Goal: Information Seeking & Learning: Learn about a topic

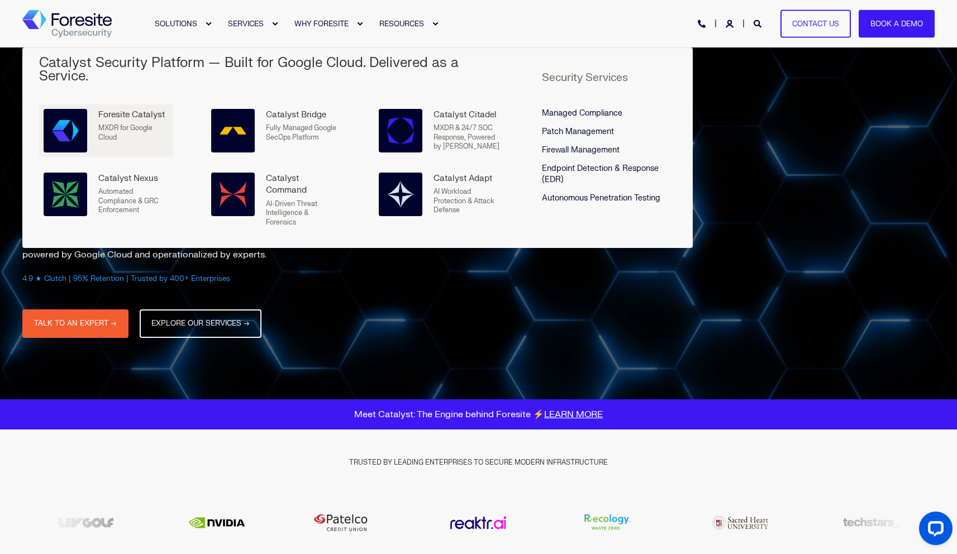
click at [128, 123] on span "MXDR for Google Cloud" at bounding box center [125, 132] width 54 height 18
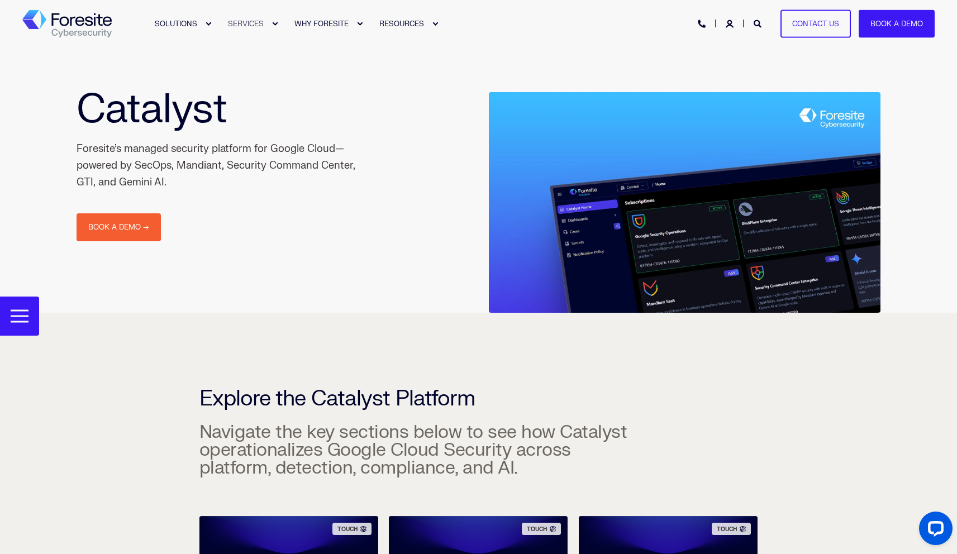
drag, startPoint x: 78, startPoint y: 149, endPoint x: 193, endPoint y: 176, distance: 118.7
click at [193, 176] on div "Foresite’s managed security platform for Google Cloud—powered by SecOps, Mandia…" at bounding box center [216, 166] width 279 height 50
copy div "Foresite’s managed security platform for Google Cloud—powered by SecOps, Mandia…"
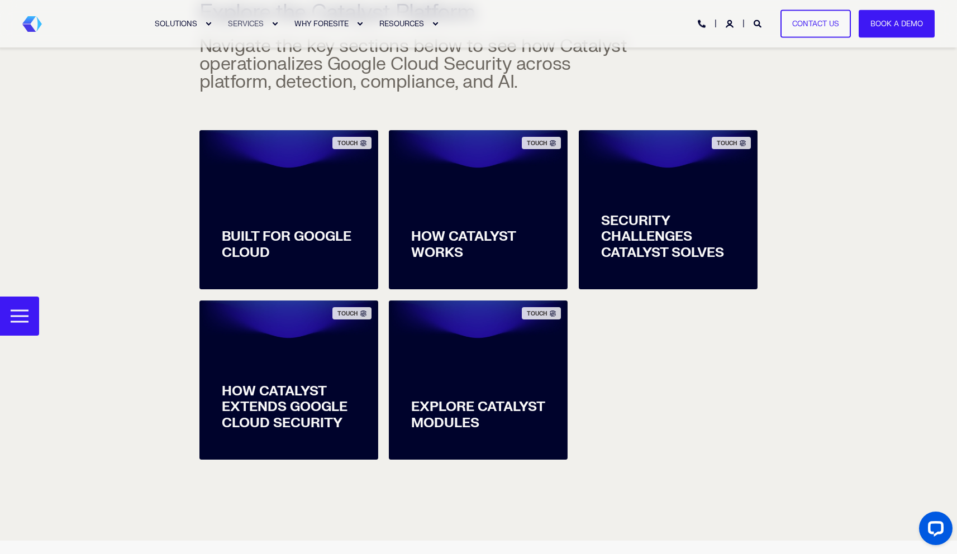
scroll to position [394, 0]
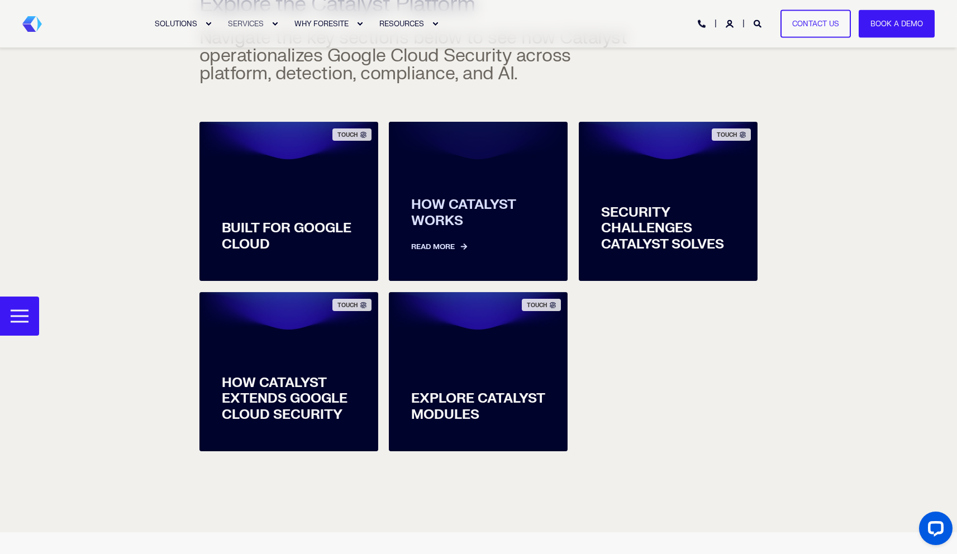
click at [480, 201] on span "HOW CATALYST WORKS" at bounding box center [478, 213] width 134 height 32
click at [470, 207] on span "HOW CATALYST WORKS" at bounding box center [478, 213] width 134 height 32
click at [451, 247] on link "Read More" at bounding box center [478, 241] width 134 height 23
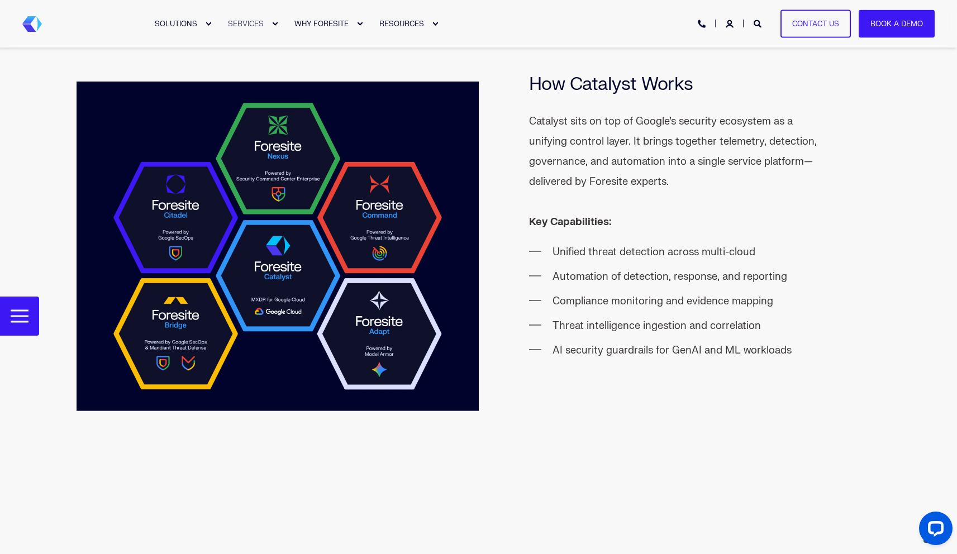
scroll to position [1439, 0]
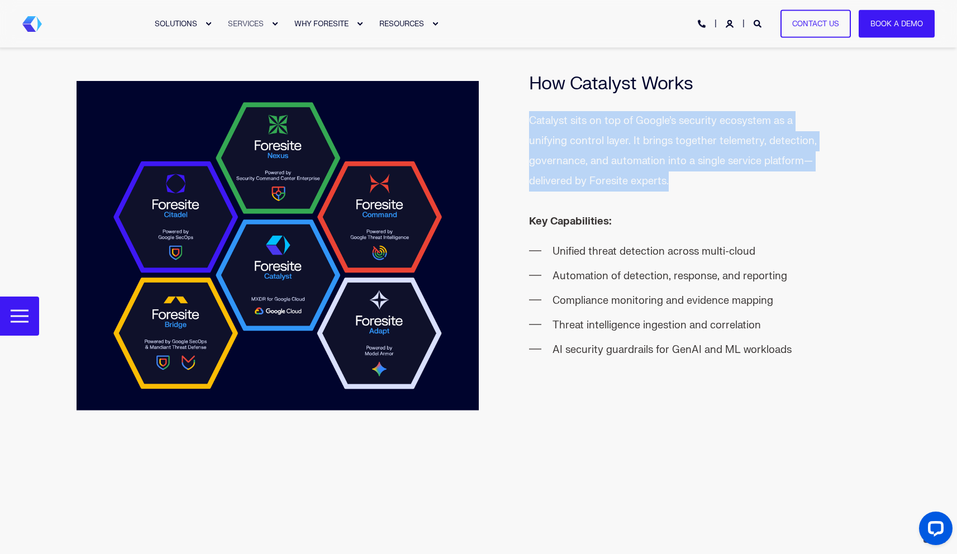
drag, startPoint x: 530, startPoint y: 122, endPoint x: 675, endPoint y: 183, distance: 156.9
click at [675, 183] on p "Catalyst sits on top of Google’s security ecosystem as a unifying control layer…" at bounding box center [680, 151] width 302 height 80
copy p "Catalyst sits on top of Google’s security ecosystem as a unifying control layer…"
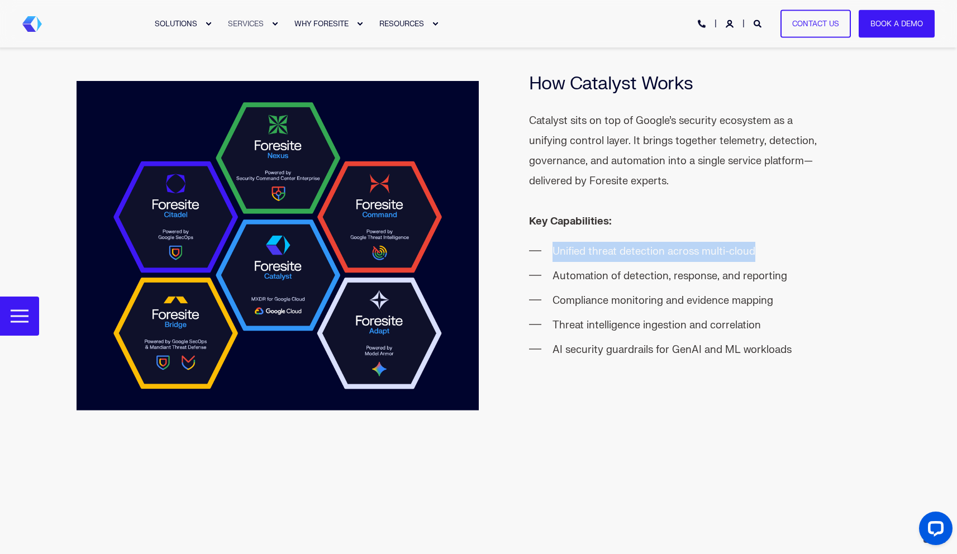
drag, startPoint x: 555, startPoint y: 250, endPoint x: 752, endPoint y: 250, distance: 197.7
click at [752, 250] on li "Unified threat detection across multi-cloud" at bounding box center [691, 252] width 278 height 20
copy li "Unified threat detection across multi-cloud"
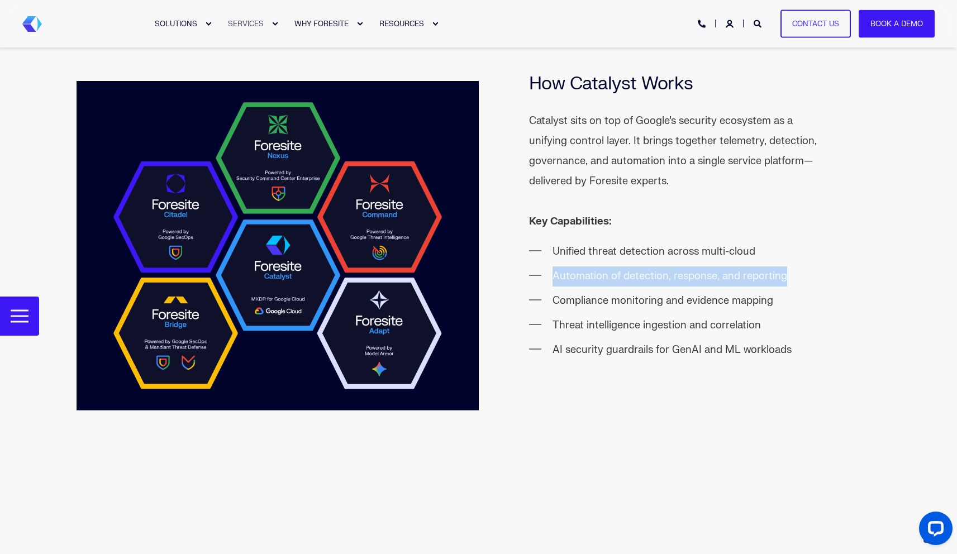
drag, startPoint x: 553, startPoint y: 278, endPoint x: 782, endPoint y: 279, distance: 229.0
click at [782, 279] on li "Automation of detection, response, and reporting" at bounding box center [691, 276] width 278 height 20
copy li "Automation of detection, response, and reporting"
click at [567, 300] on li "Compliance monitoring and evidence mapping" at bounding box center [691, 301] width 278 height 20
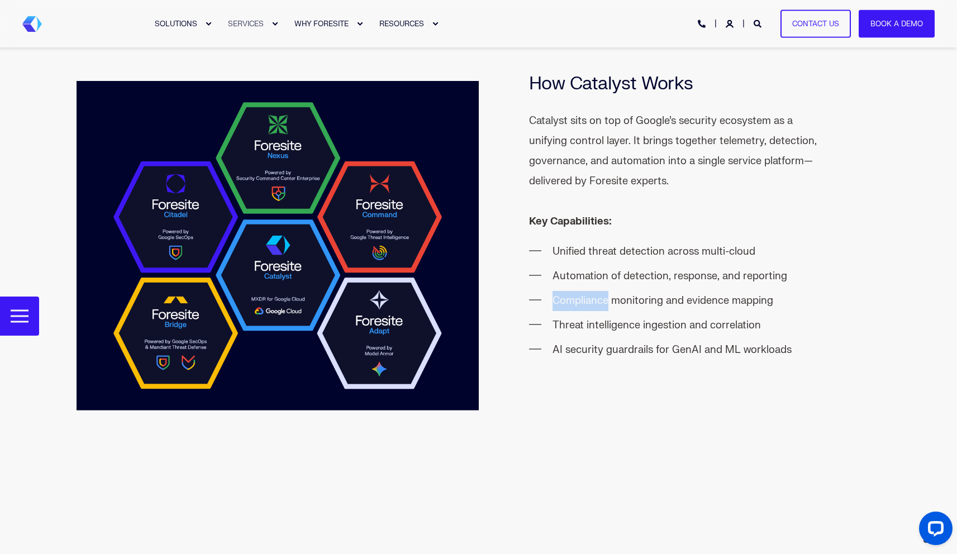
click at [567, 300] on li "Compliance monitoring and evidence mapping" at bounding box center [691, 301] width 278 height 20
copy ul "Compliance monitoring and evidence mapping"
drag, startPoint x: 552, startPoint y: 326, endPoint x: 686, endPoint y: 323, distance: 134.1
click at [686, 324] on li "Threat intelligence ingestion and correlation" at bounding box center [691, 326] width 278 height 20
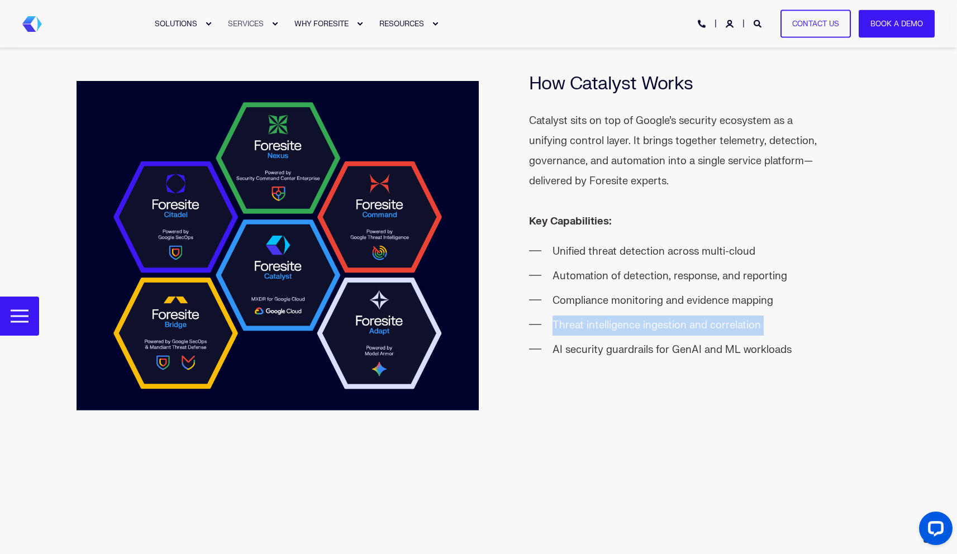
copy ul "Threat intelligence ingestion and correlation"
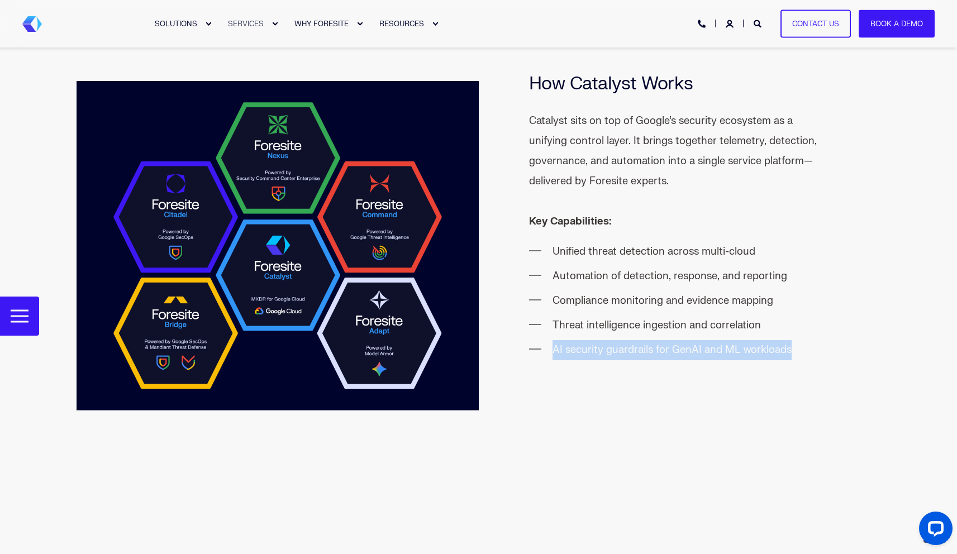
drag, startPoint x: 553, startPoint y: 351, endPoint x: 763, endPoint y: 342, distance: 210.2
click at [763, 342] on li "AI security guardrails for GenAI and ML workloads" at bounding box center [691, 350] width 278 height 20
copy div "AI security guardrails for GenAI and ML workloads"
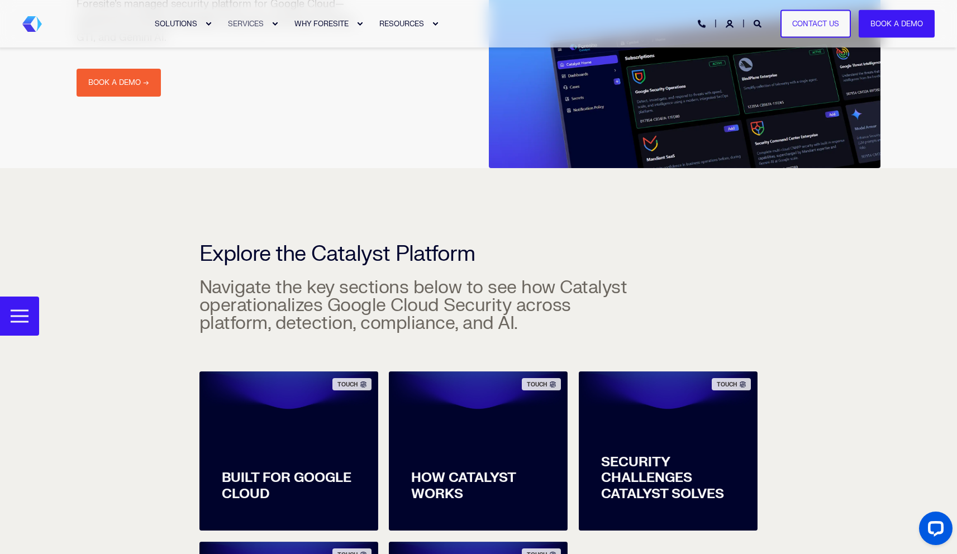
scroll to position [0, 0]
